Goal: Task Accomplishment & Management: Use online tool/utility

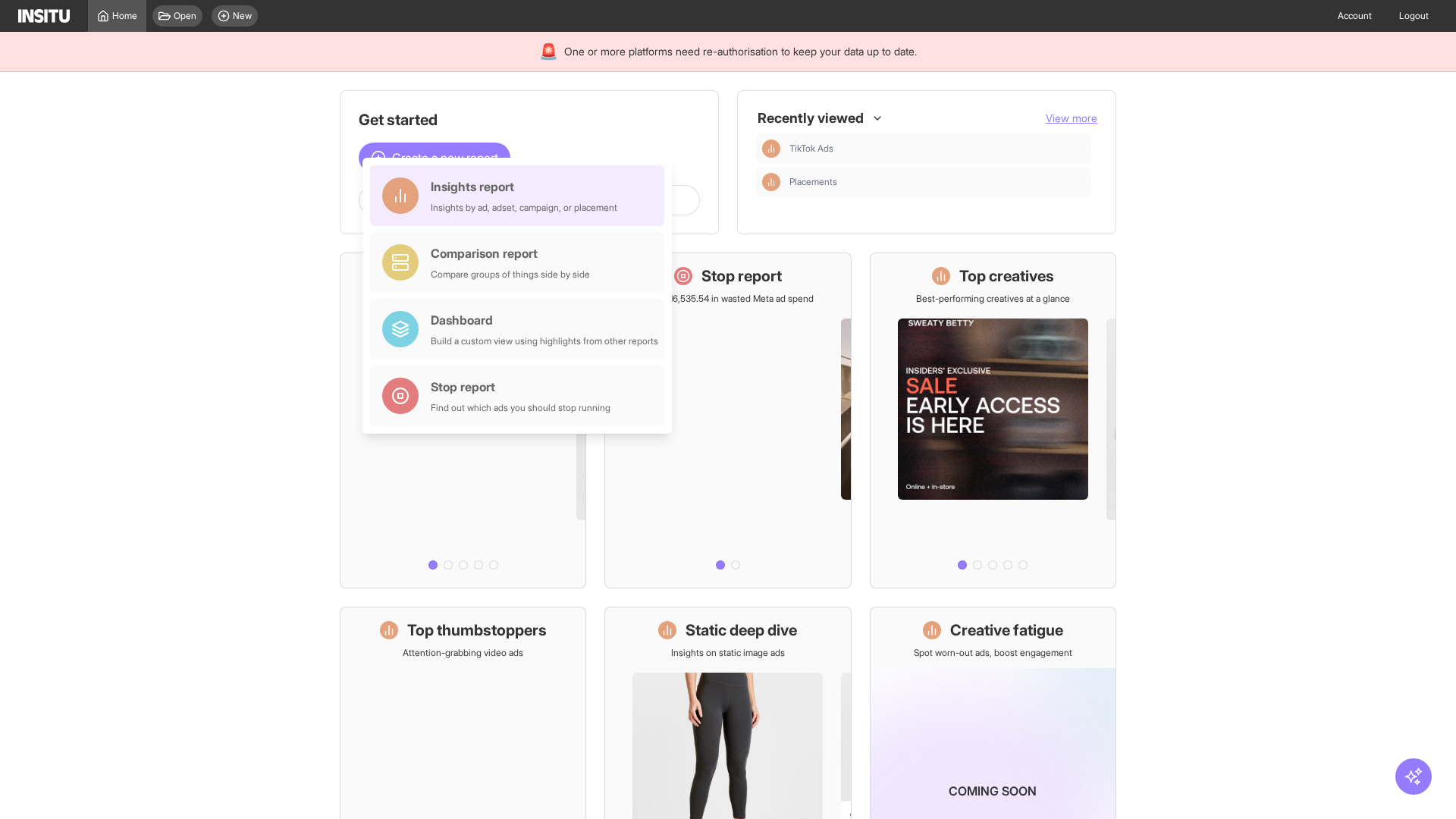
click at [521, 195] on div "Insights report Insights by ad, adset, campaign, or placement" at bounding box center [524, 196] width 187 height 37
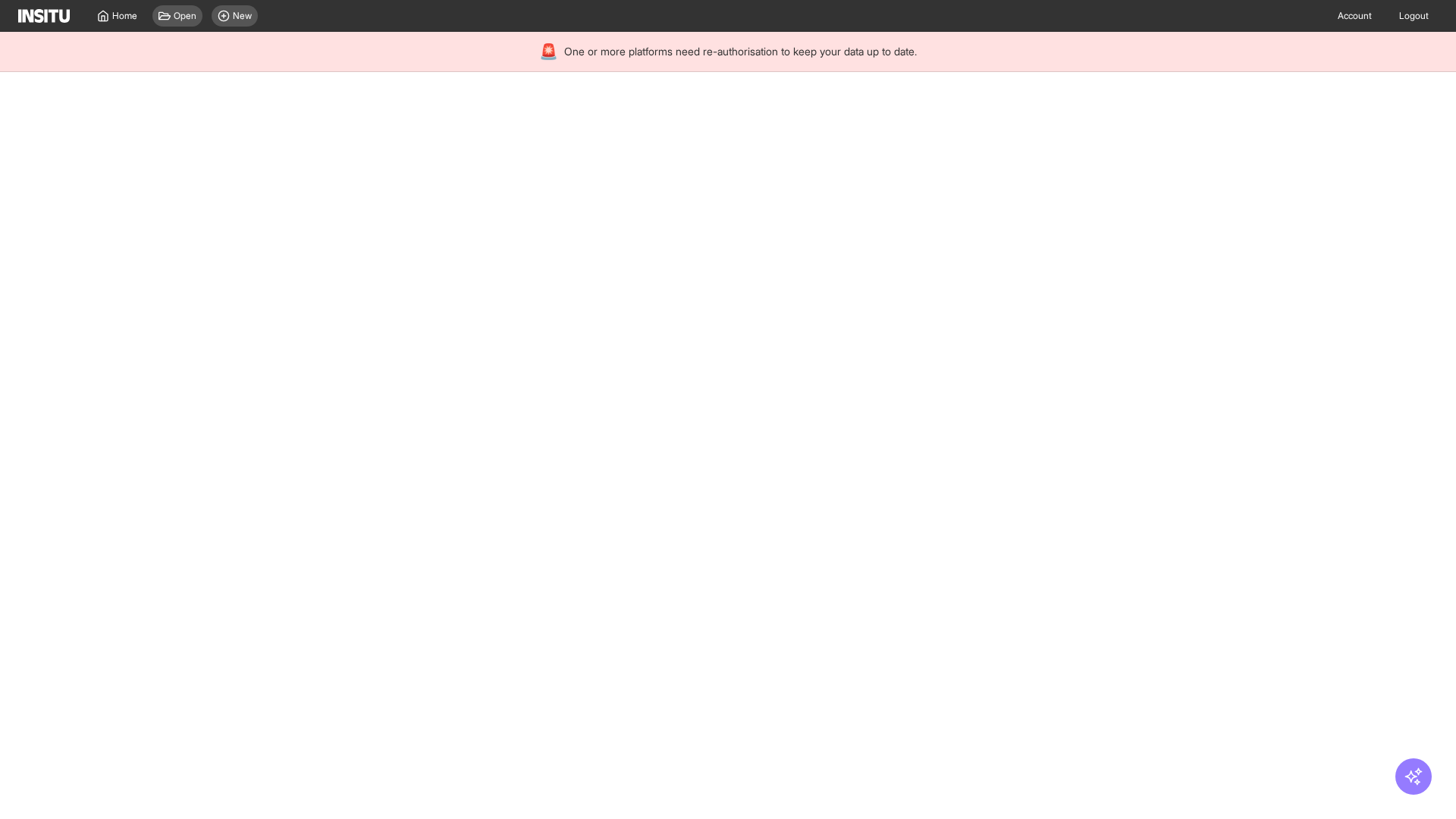
select select "**"
